Goal: Task Accomplishment & Management: Manage account settings

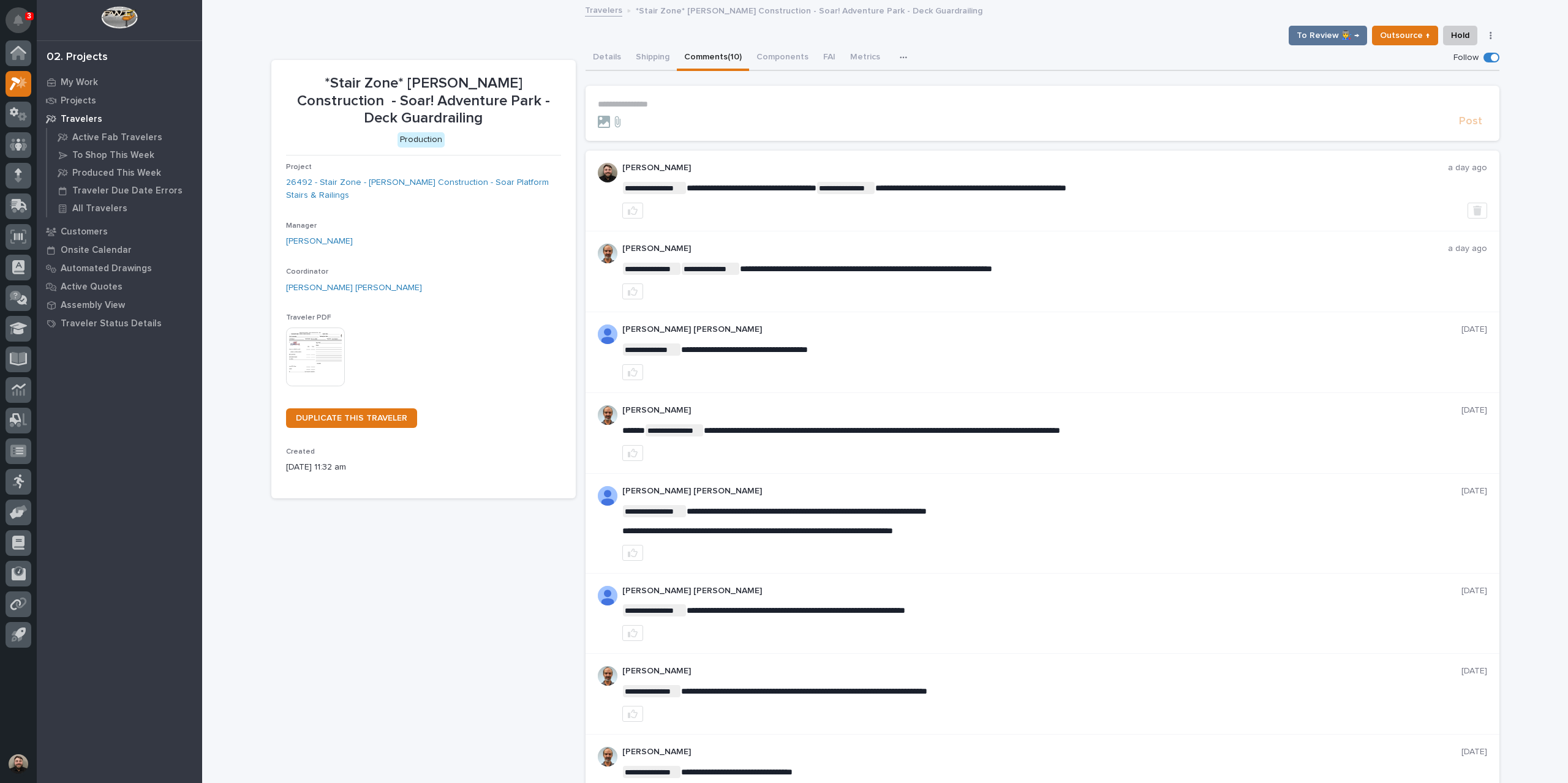
click at [21, 15] on icon "Notifications" at bounding box center [18, 20] width 10 height 11
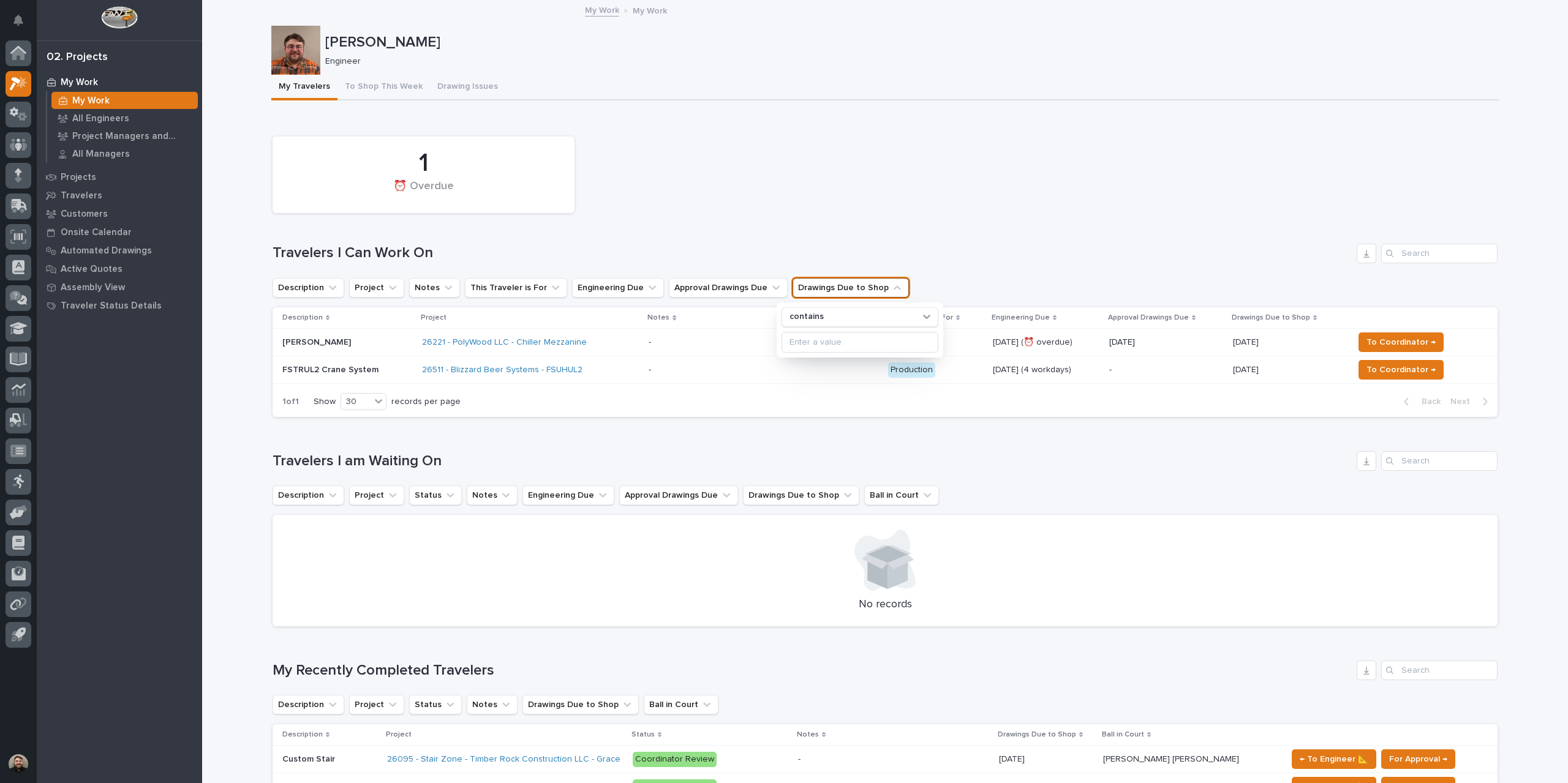
click at [696, 204] on div "1 ⏰ Overdue" at bounding box center [885, 175] width 1237 height 89
click at [720, 206] on div "1 ⏰ Overdue" at bounding box center [885, 175] width 1237 height 89
click at [349, 81] on button "To Shop This Week" at bounding box center [383, 87] width 92 height 26
